Goal: Information Seeking & Learning: Compare options

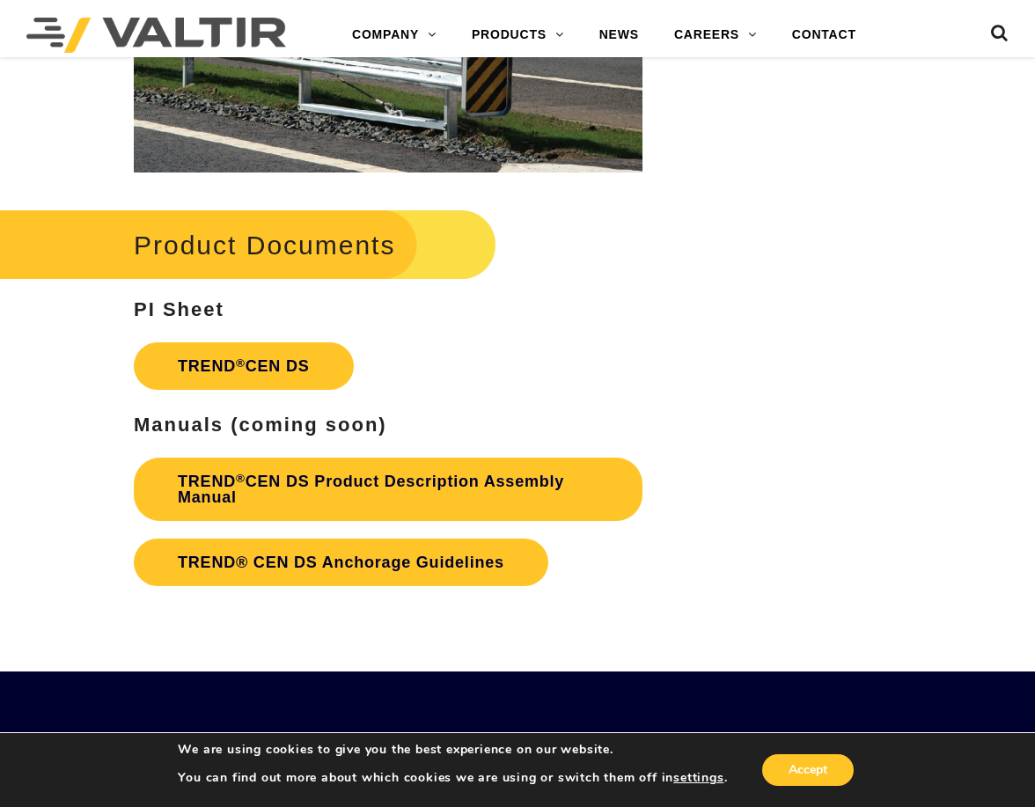
scroll to position [2288, 0]
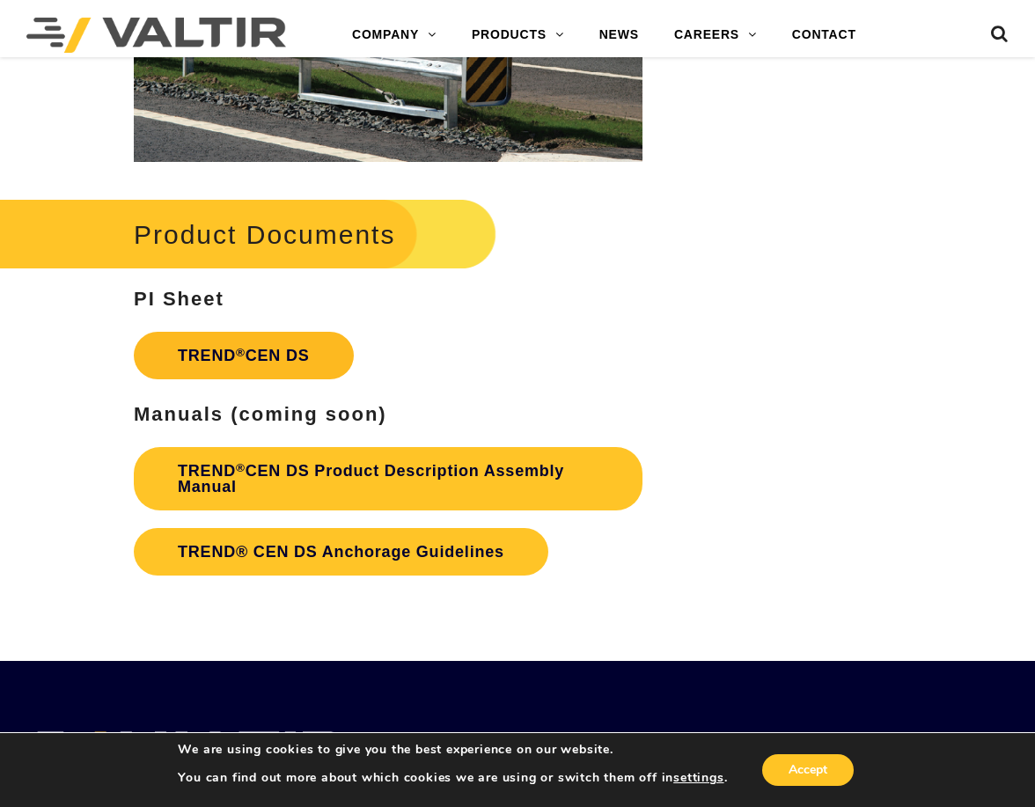
click at [278, 351] on link "TREND ® CEN DS" at bounding box center [244, 356] width 220 height 48
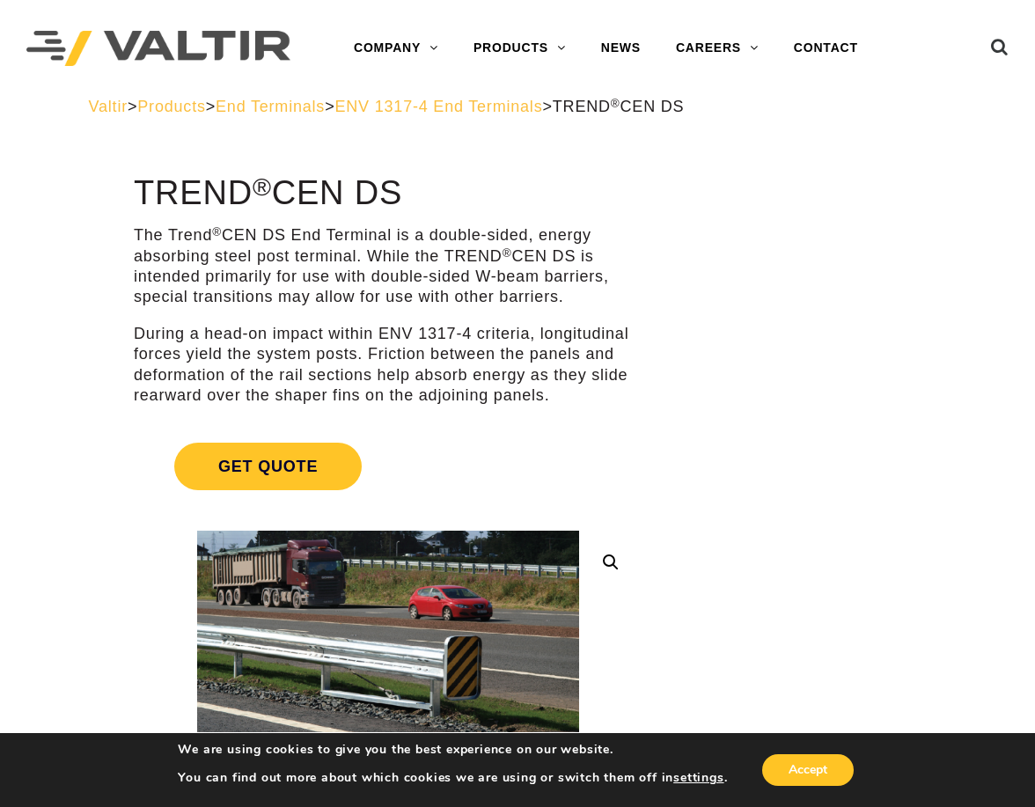
click at [538, 106] on span "ENV 1317-4 End Terminals" at bounding box center [438, 107] width 208 height 18
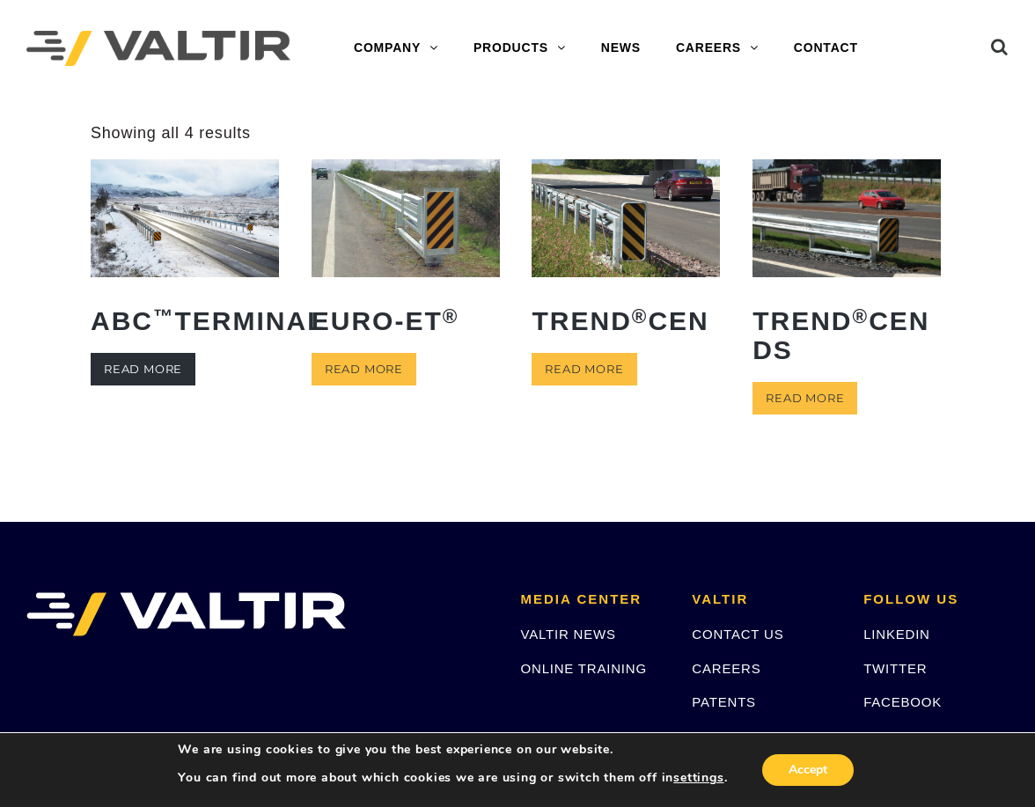
click at [152, 385] on link "Read more" at bounding box center [143, 369] width 105 height 33
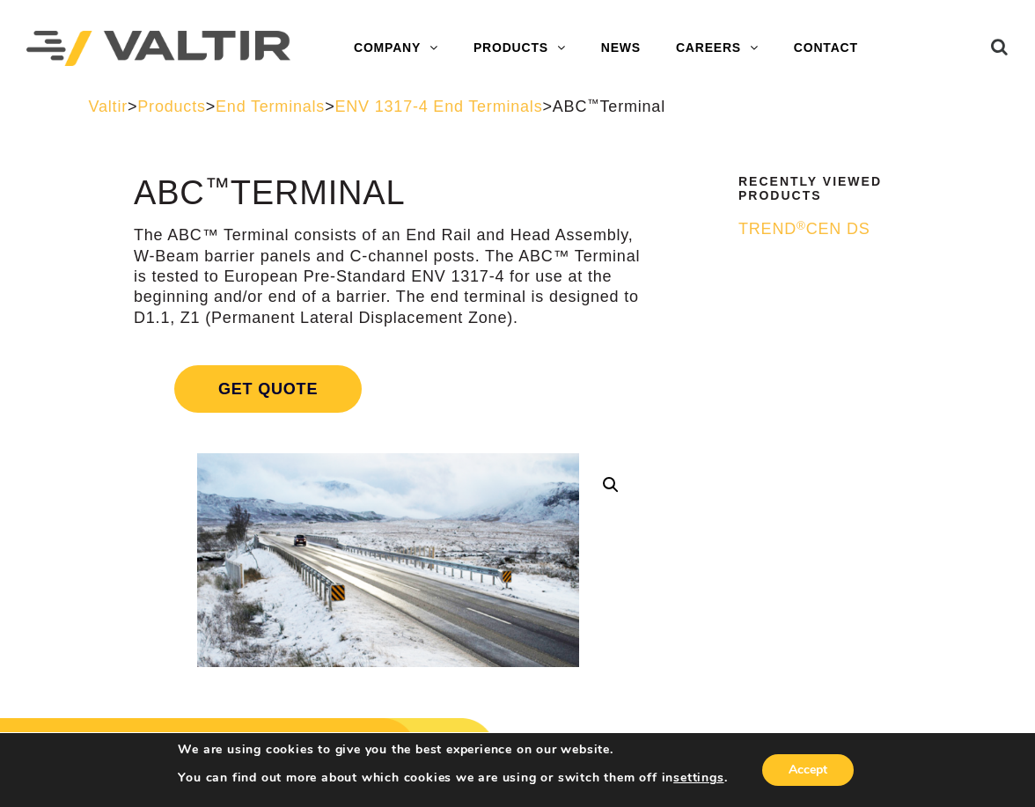
click at [455, 99] on span "ENV 1317-4 End Terminals" at bounding box center [438, 107] width 208 height 18
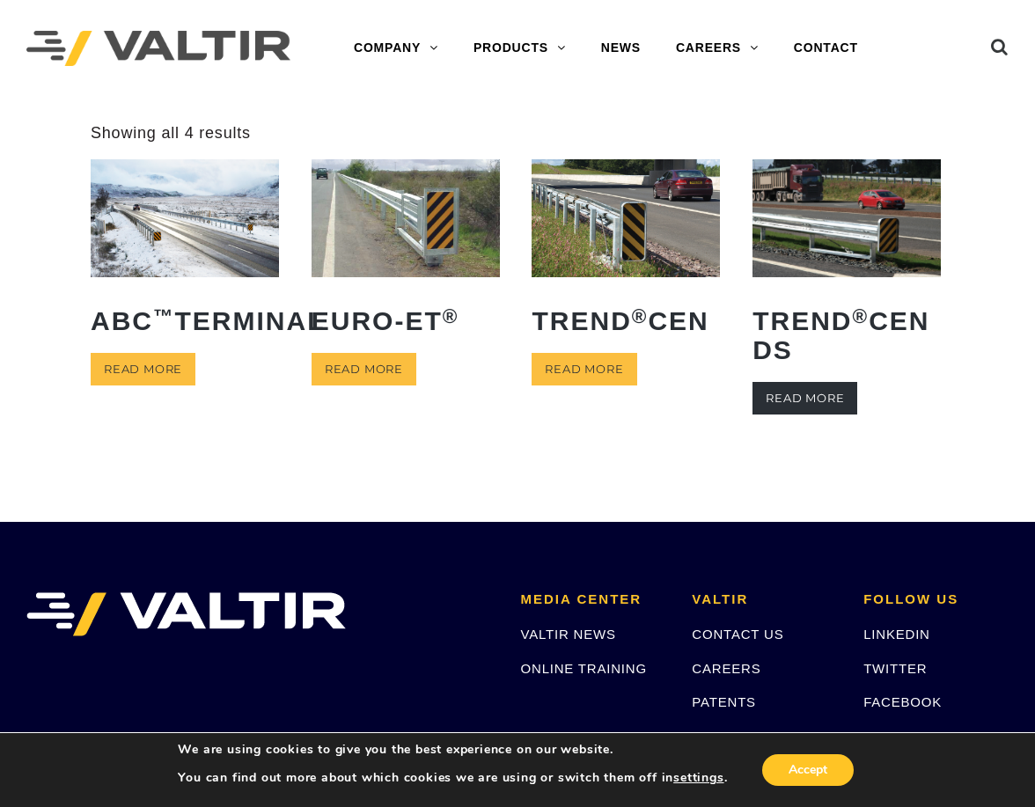
click at [812, 400] on link "Read more" at bounding box center [804, 398] width 105 height 33
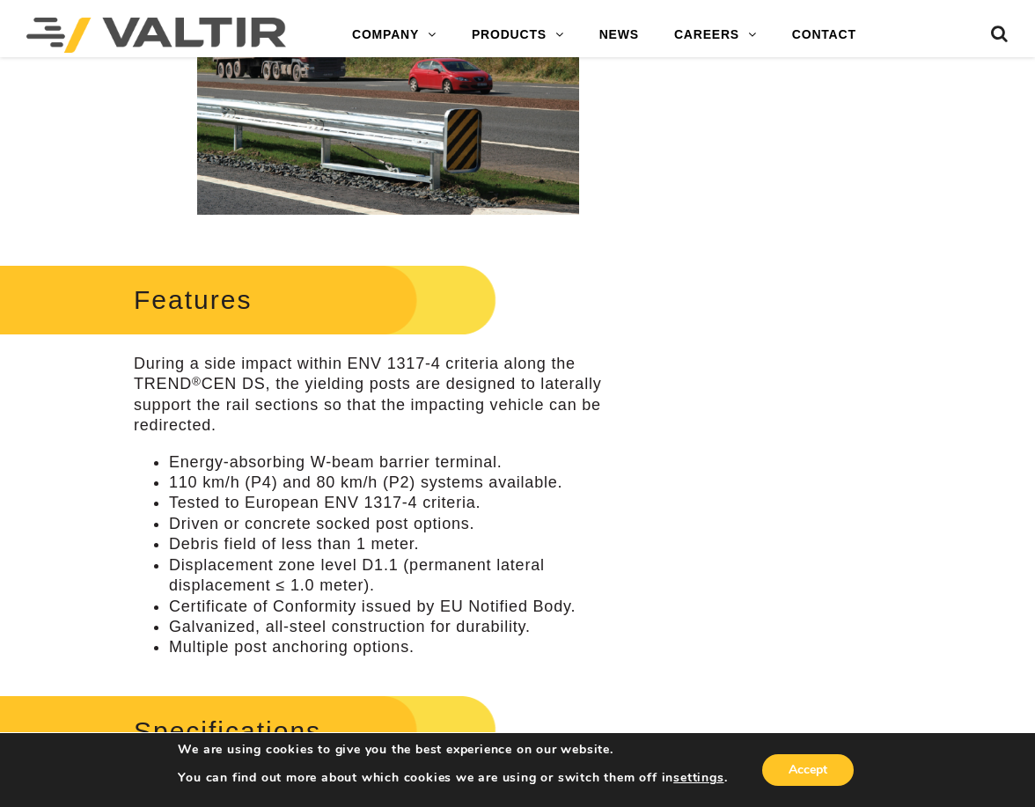
scroll to position [792, 0]
